Goal: Task Accomplishment & Management: Manage account settings

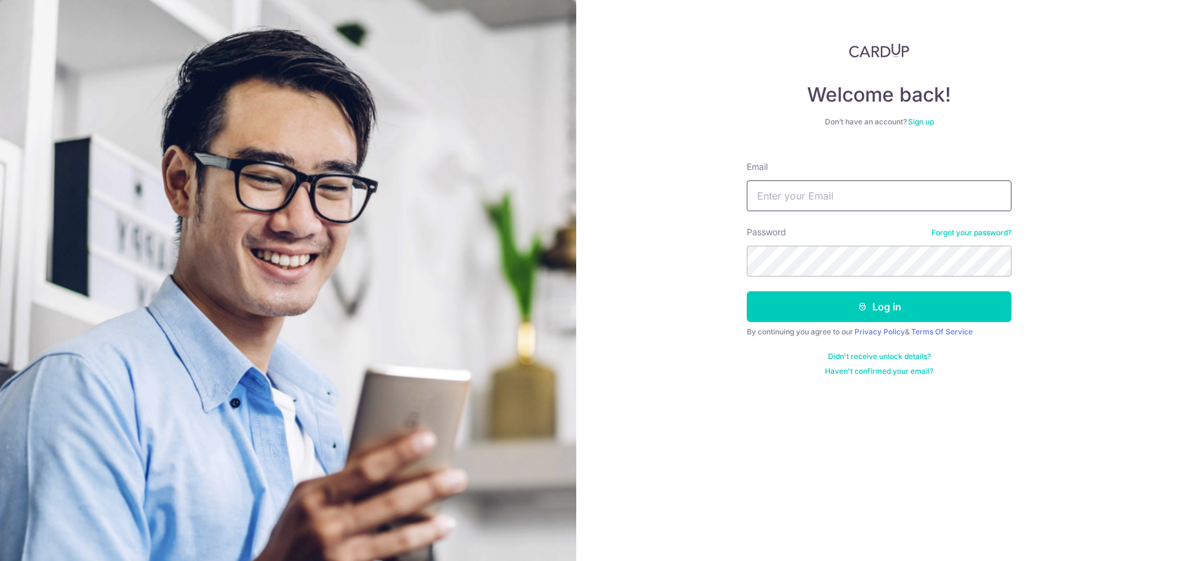
click at [874, 193] on input "Email" at bounding box center [879, 195] width 265 height 31
type input "[EMAIL_ADDRESS][DOMAIN_NAME]"
click at [988, 278] on form "Email [EMAIL_ADDRESS][DOMAIN_NAME] Password Forgot your password? Log in By con…" at bounding box center [879, 263] width 265 height 225
click at [747, 291] on button "Log in" at bounding box center [879, 306] width 265 height 31
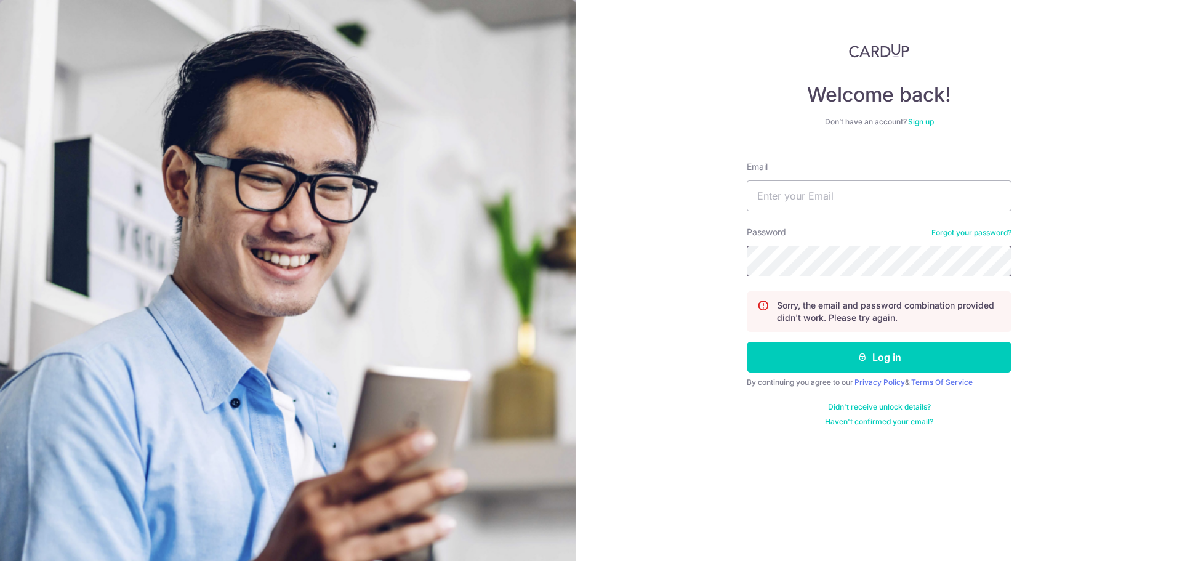
click at [1005, 286] on form "Email Password Forgot your password? Sorry, the email and password combination …" at bounding box center [879, 288] width 265 height 275
click at [945, 184] on input "Email" at bounding box center [879, 195] width 265 height 31
type input "[EMAIL_ADDRESS][DOMAIN_NAME]"
click at [747, 342] on button "Log in" at bounding box center [879, 357] width 265 height 31
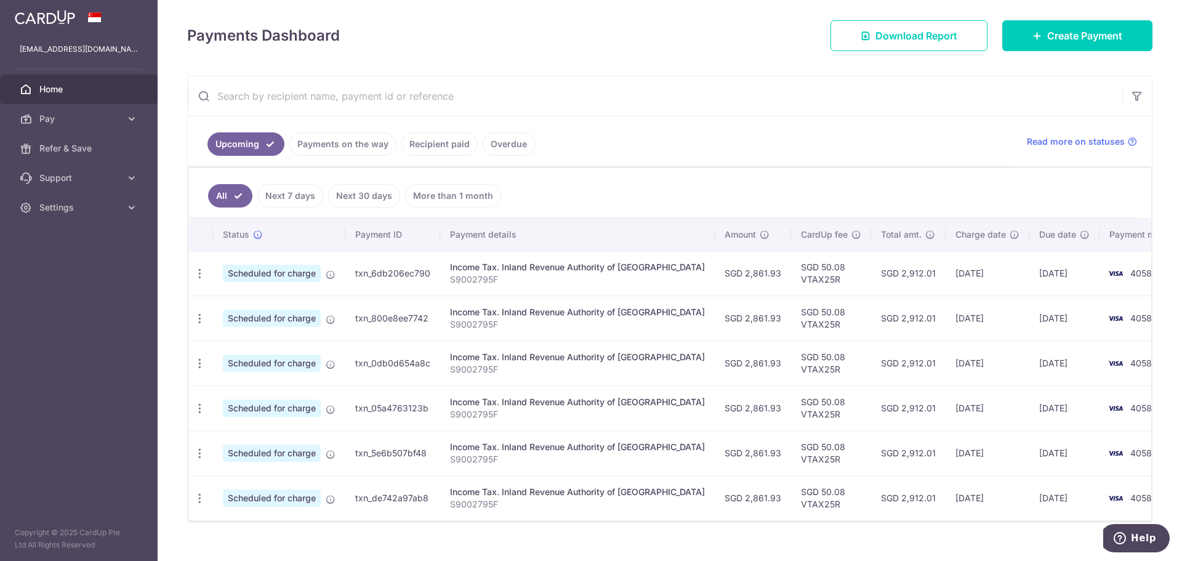
scroll to position [182, 0]
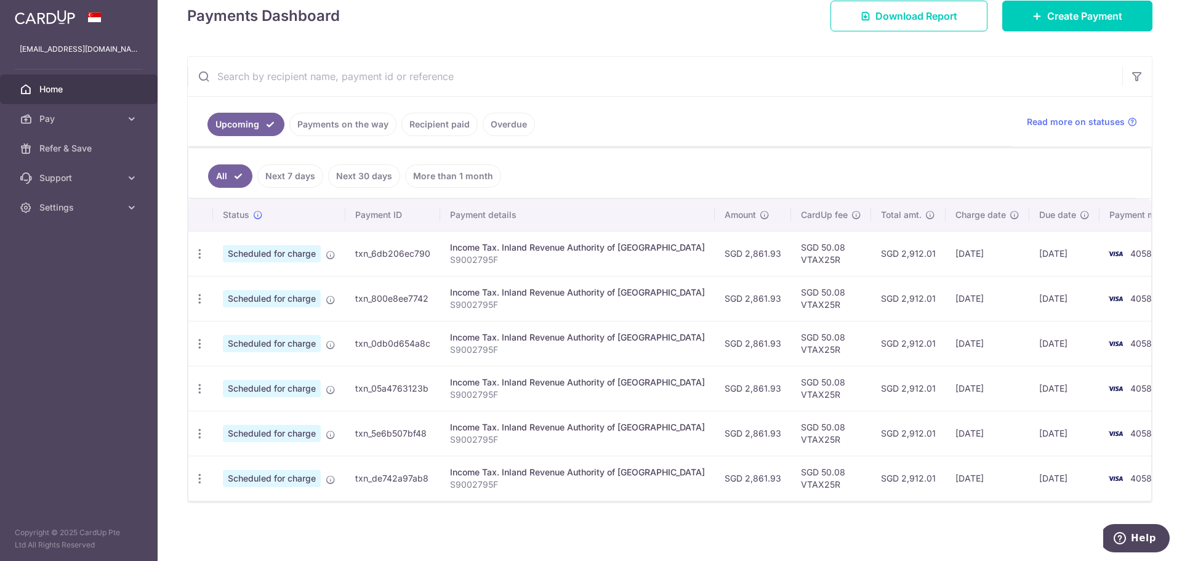
click at [348, 121] on link "Payments on the way" at bounding box center [342, 124] width 107 height 23
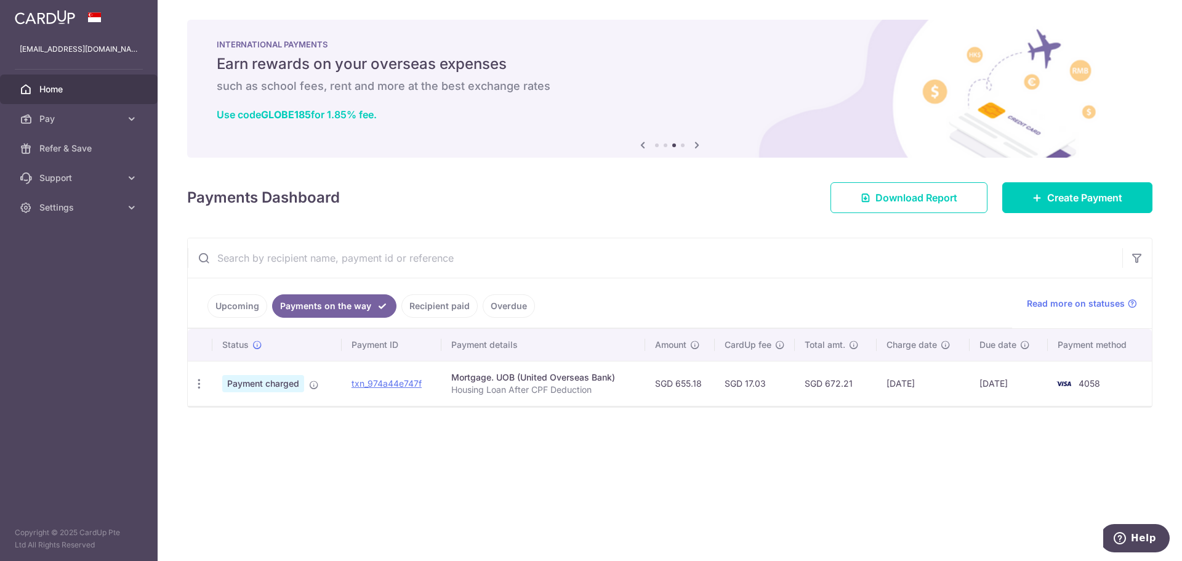
click at [458, 313] on link "Recipient paid" at bounding box center [439, 305] width 76 height 23
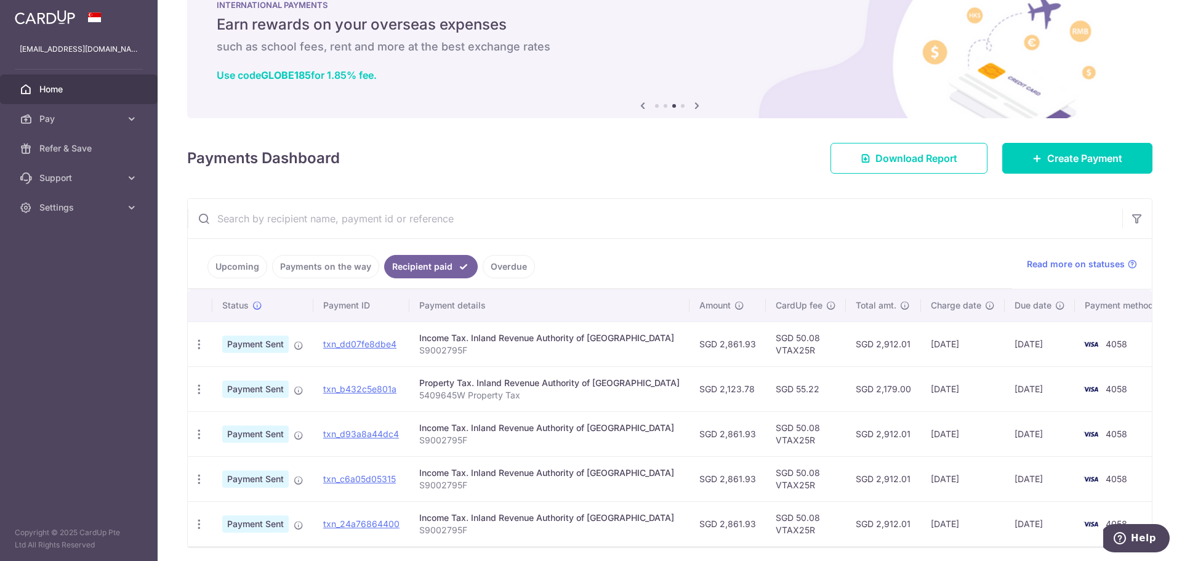
scroll to position [84, 0]
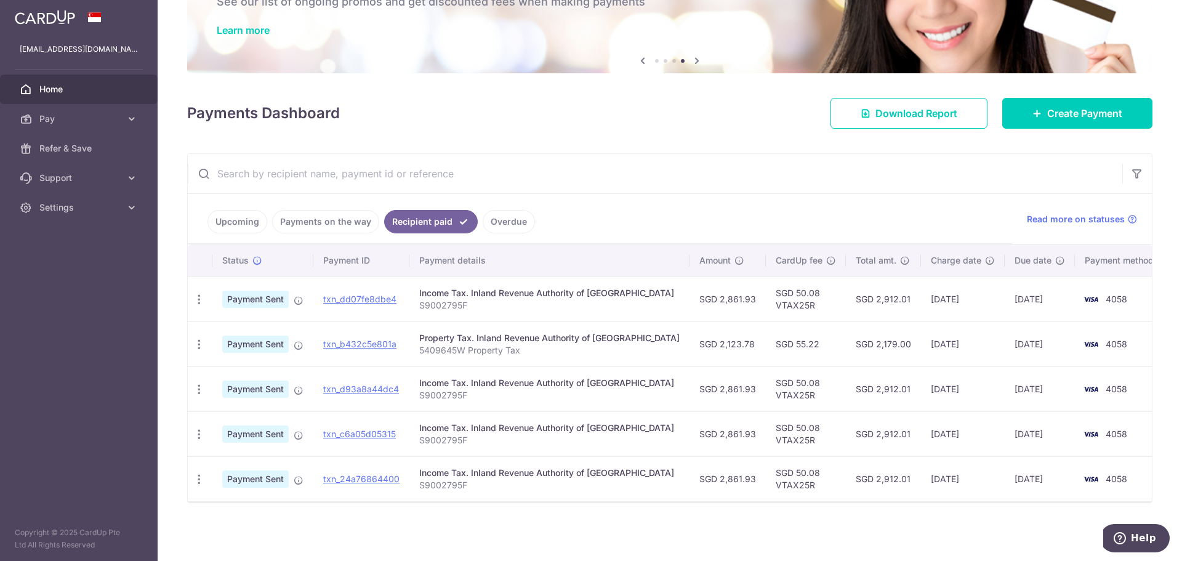
click at [496, 220] on link "Overdue" at bounding box center [509, 221] width 52 height 23
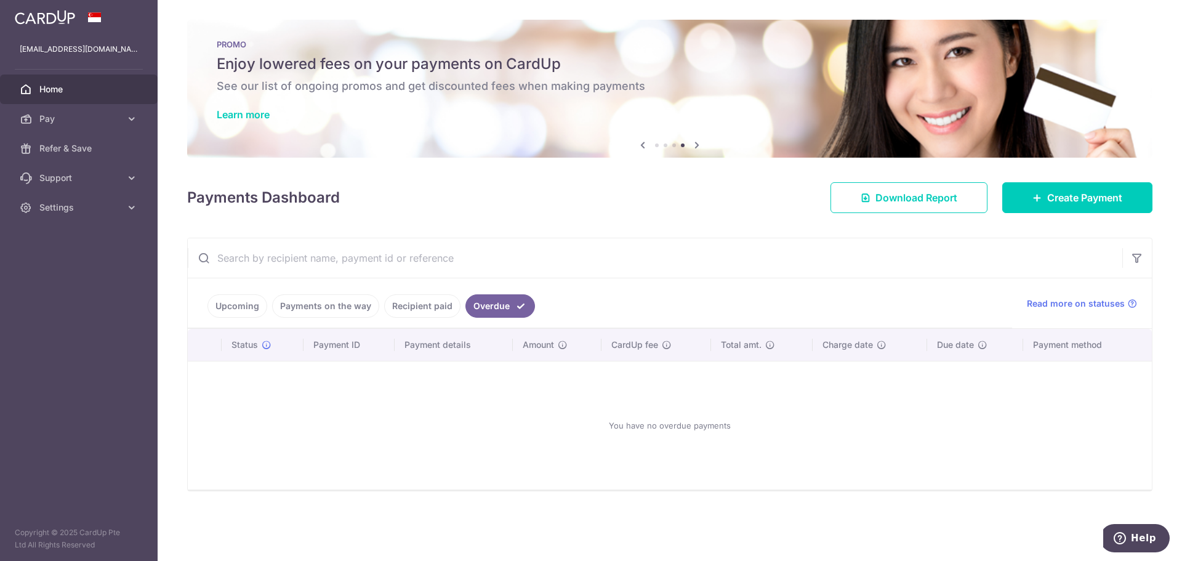
click at [213, 325] on ul "Upcoming Payments on the way Recipient paid Overdue" at bounding box center [600, 303] width 825 height 50
click at [221, 312] on link "Upcoming" at bounding box center [238, 305] width 60 height 23
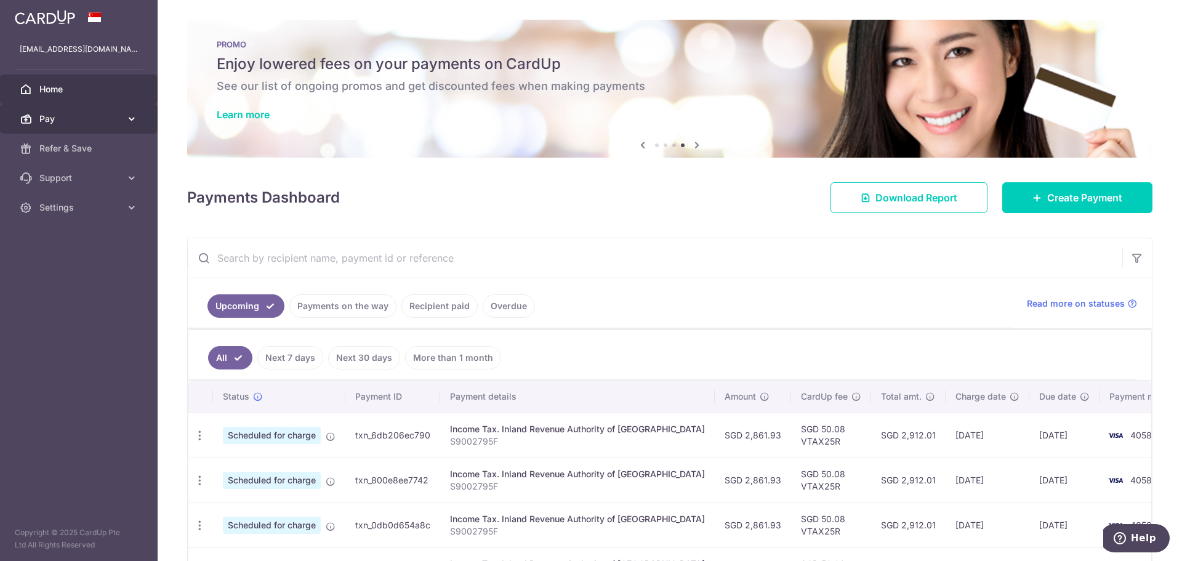
click at [99, 113] on span "Pay" at bounding box center [79, 119] width 81 height 12
click at [100, 124] on span "Pay" at bounding box center [79, 119] width 81 height 12
click at [345, 315] on link "Payments on the way" at bounding box center [342, 305] width 107 height 23
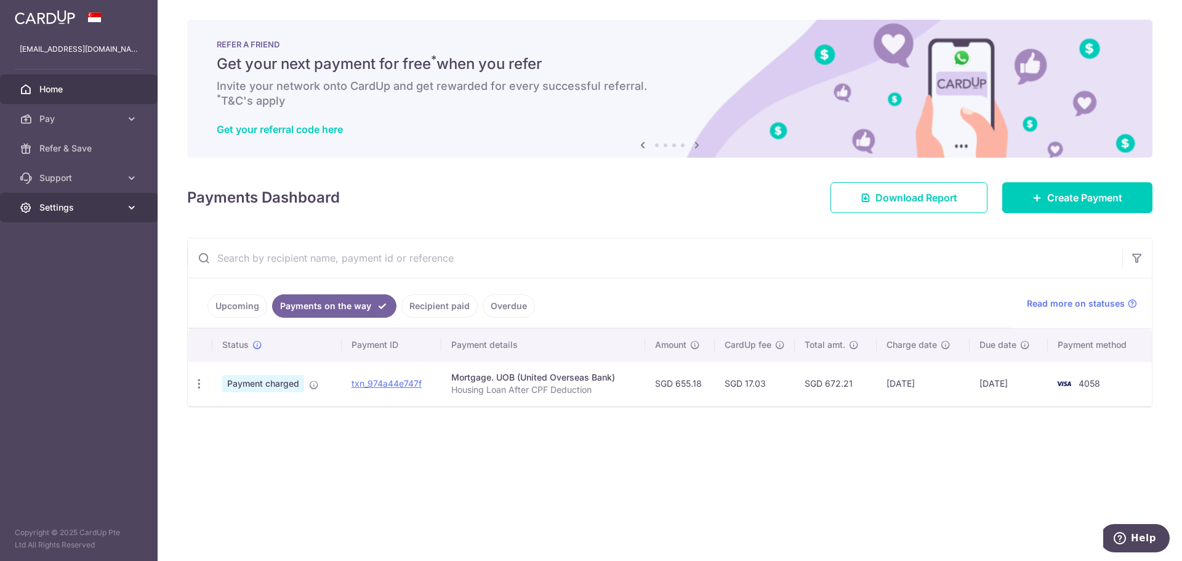
click at [119, 206] on span "Settings" at bounding box center [79, 207] width 81 height 12
click at [76, 277] on link "Logout" at bounding box center [79, 267] width 158 height 30
